Goal: Task Accomplishment & Management: Manage account settings

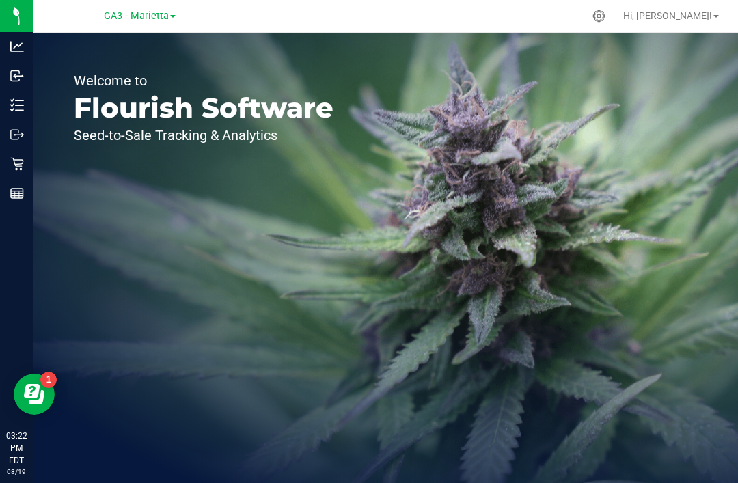
click at [605, 19] on icon at bounding box center [598, 16] width 13 height 13
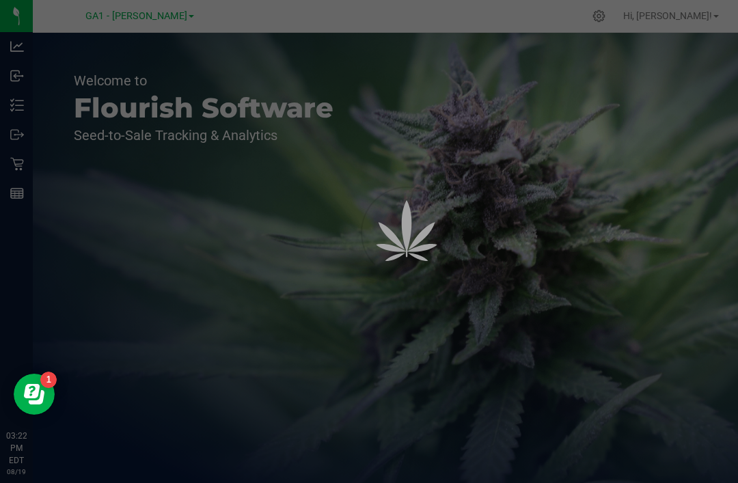
click at [639, 14] on div at bounding box center [369, 241] width 738 height 483
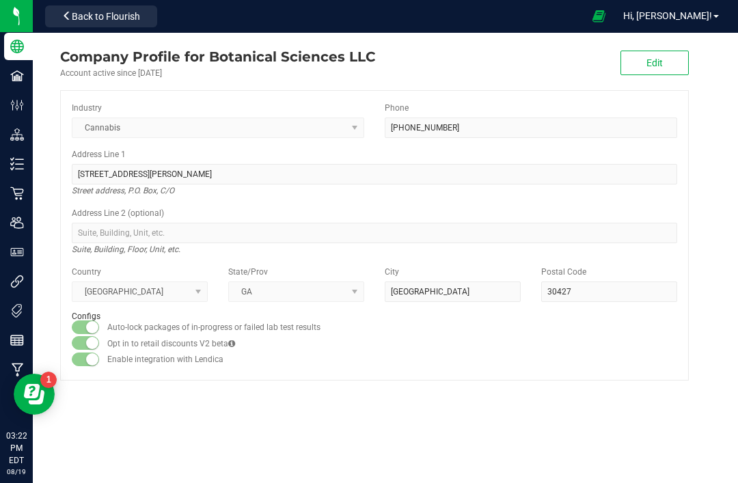
click at [0, 0] on p "Facilities" at bounding box center [0, 0] width 0 height 0
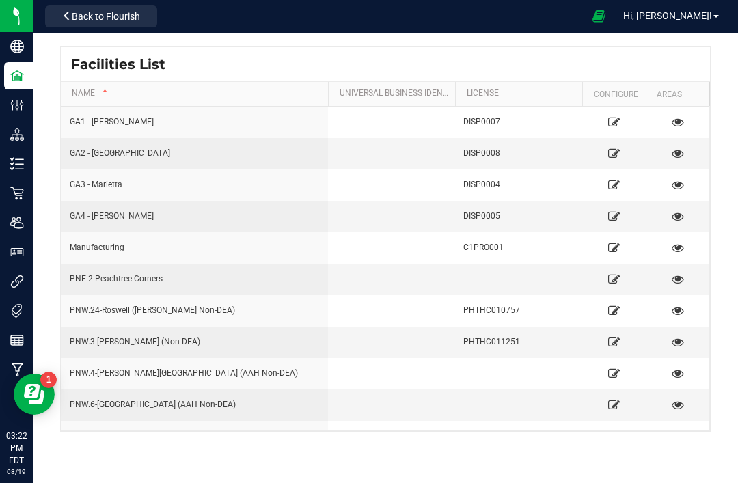
click at [250, 57] on div "Facilities List" at bounding box center [385, 64] width 649 height 34
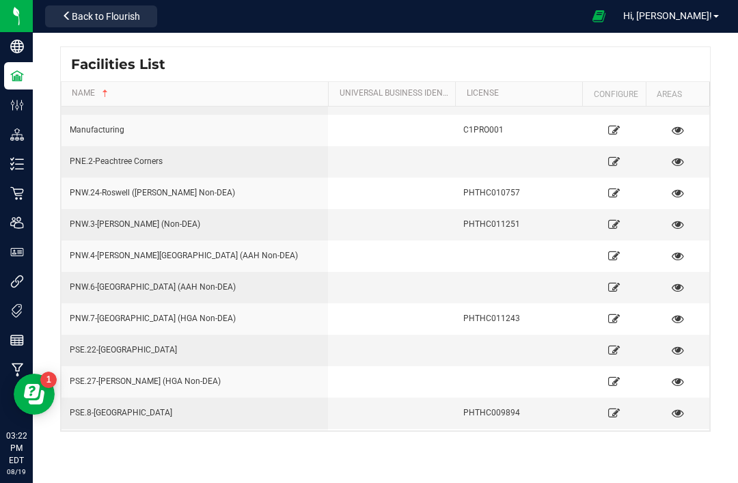
scroll to position [118, 0]
click at [616, 381] on icon at bounding box center [614, 381] width 12 height 9
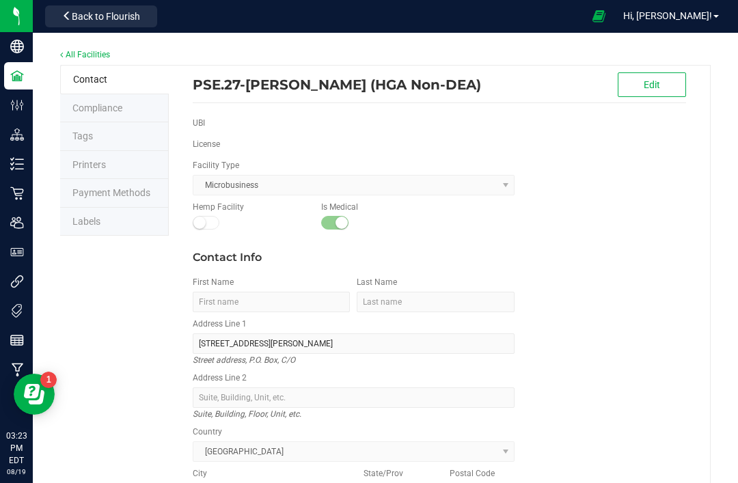
click at [111, 188] on span "Payment Methods" at bounding box center [111, 192] width 78 height 11
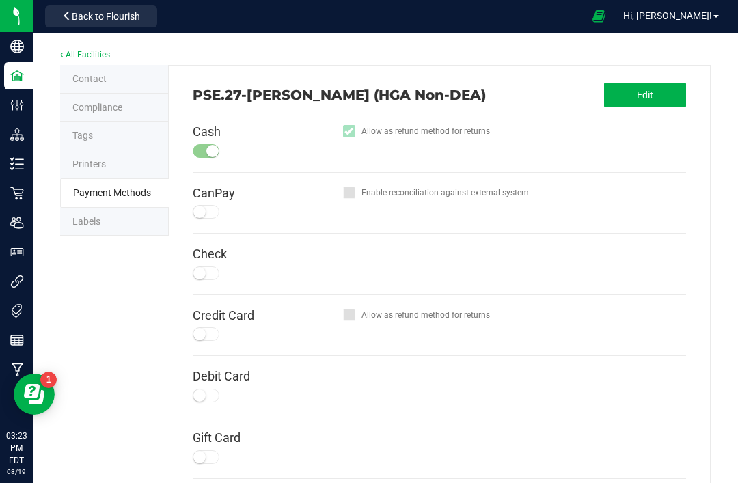
click at [661, 92] on button "Edit" at bounding box center [645, 95] width 82 height 25
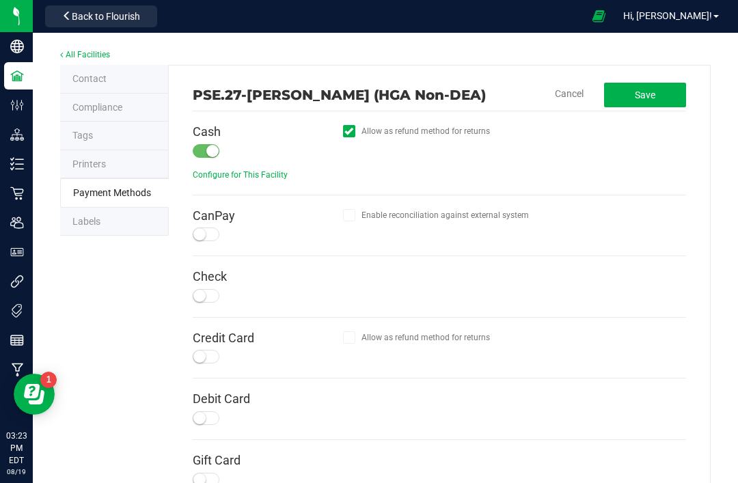
scroll to position [-1, 0]
click at [650, 90] on span "Save" at bounding box center [645, 95] width 20 height 11
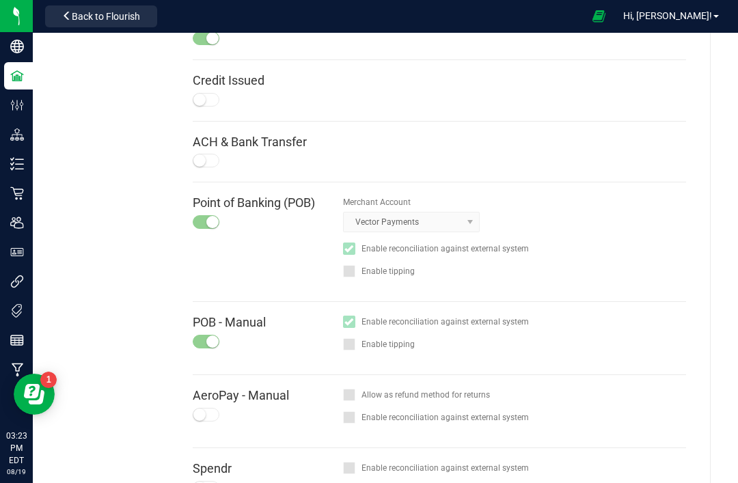
scroll to position [479, 0]
click at [14, 222] on icon at bounding box center [16, 223] width 13 height 12
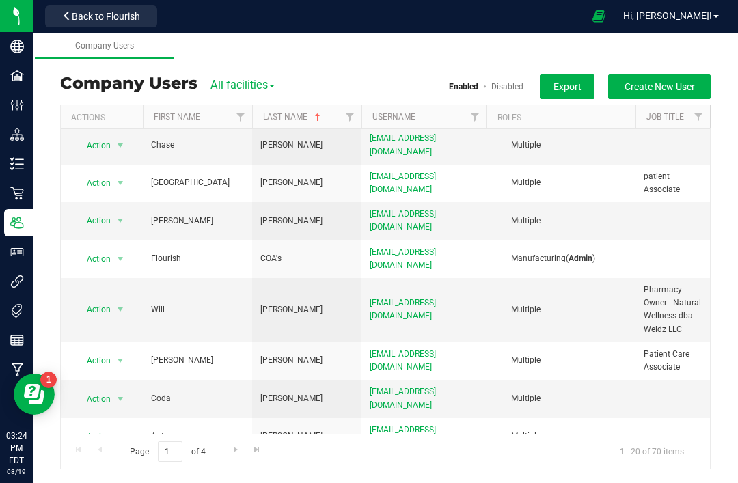
scroll to position [206, 0]
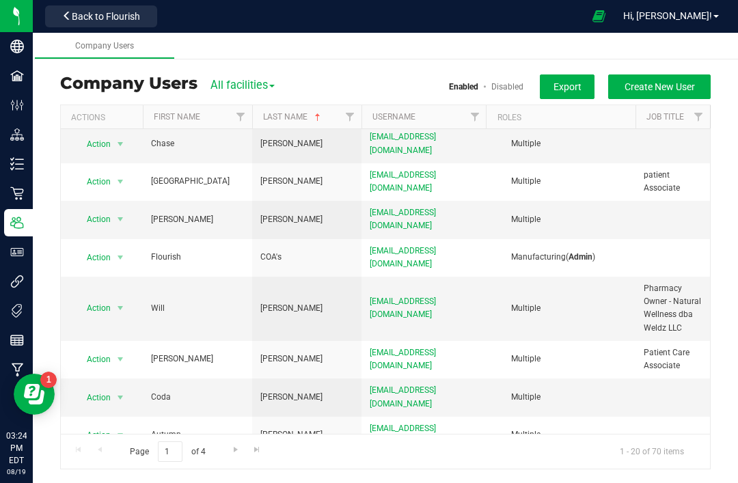
click at [182, 120] on link "First Name" at bounding box center [177, 117] width 46 height 10
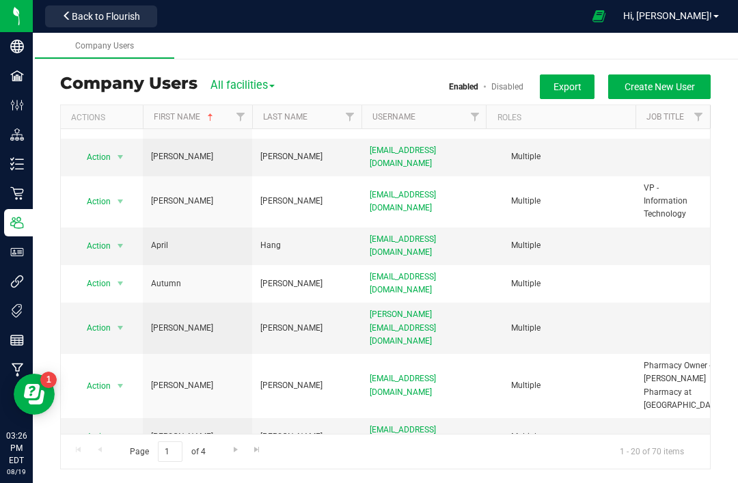
click at [118, 14] on span "Back to Flourish" at bounding box center [106, 16] width 68 height 11
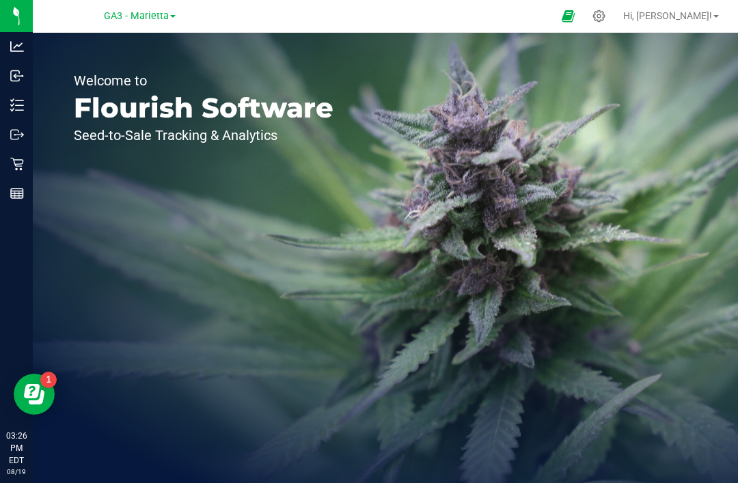
click at [605, 18] on icon at bounding box center [598, 16] width 13 height 13
